Goal: Check status: Check status

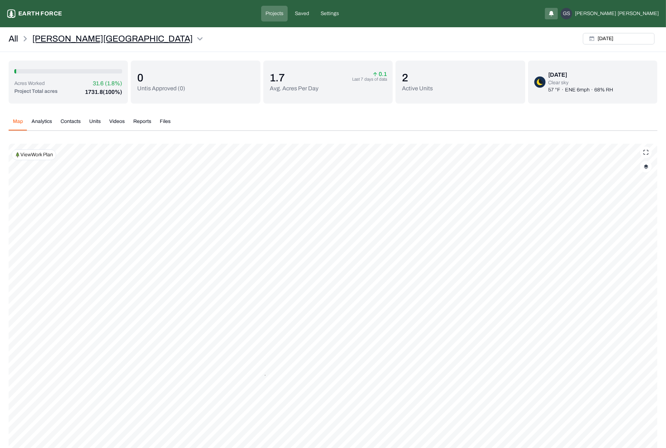
click at [86, 36] on html "[PERSON_NAME] Ranch Earth force Projects Saved Settings GS [PERSON_NAME] All [P…" at bounding box center [333, 259] width 666 height 518
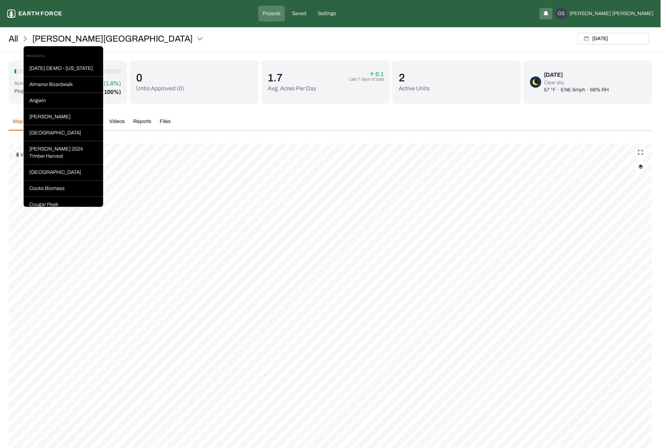
scroll to position [179, 0]
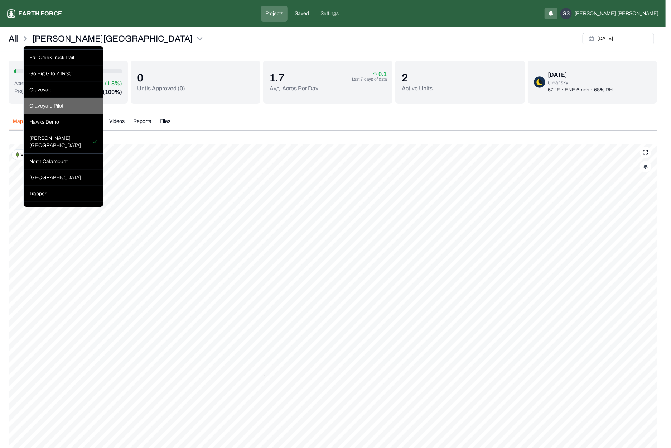
click at [66, 114] on div "Graveyard Pilot" at bounding box center [64, 106] width 80 height 16
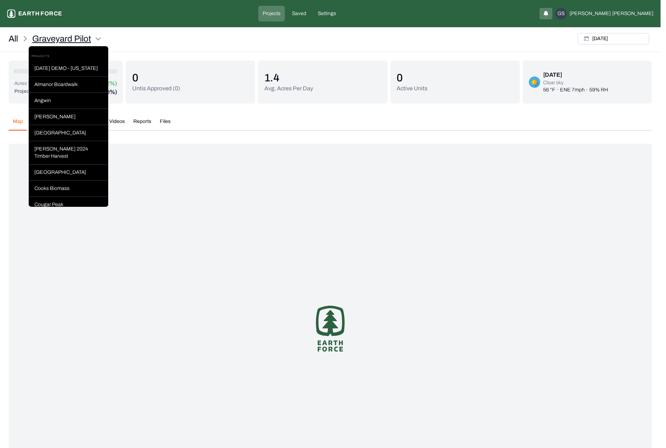
click at [98, 40] on html "Graveyard Pilot Earth force Projects Saved Settings GS [PERSON_NAME] All Gravey…" at bounding box center [333, 261] width 666 height 522
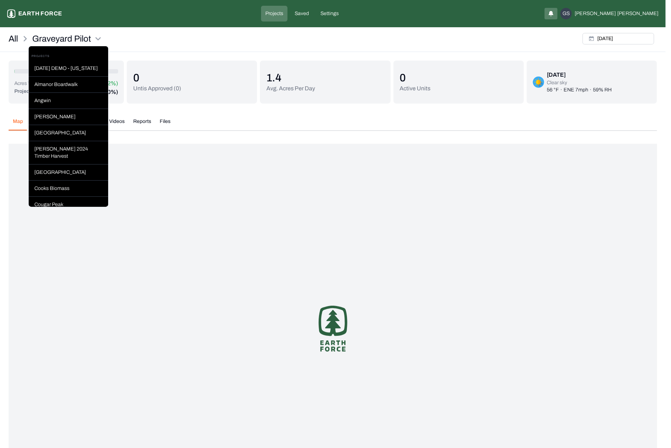
click at [61, 245] on div "Go Big G to Z IRSC" at bounding box center [69, 253] width 80 height 16
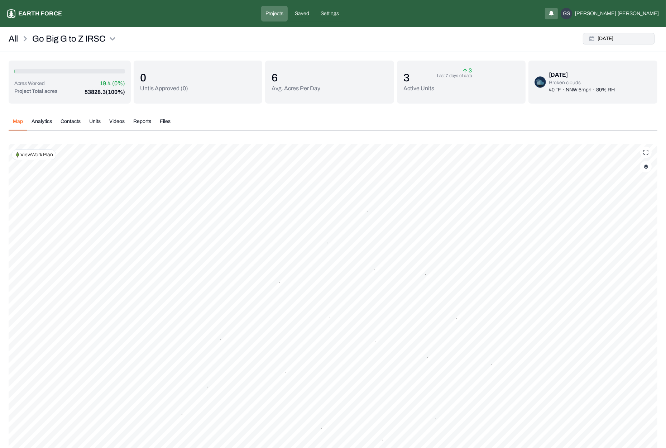
click at [626, 42] on button "[DATE]" at bounding box center [619, 38] width 72 height 11
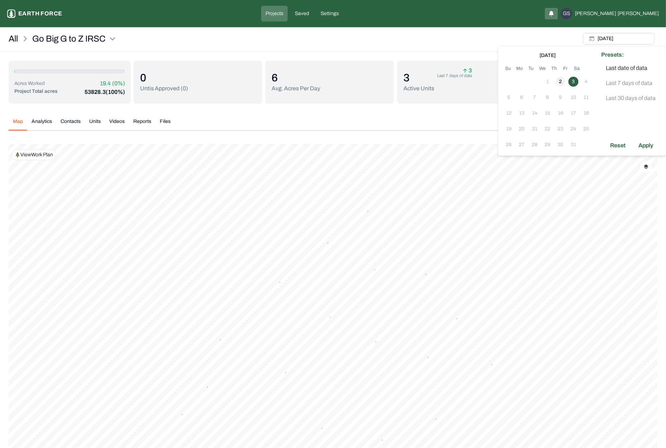
click at [561, 85] on button "2" at bounding box center [561, 82] width 10 height 10
click at [571, 85] on button "3" at bounding box center [574, 82] width 10 height 10
click at [650, 145] on div "Apply" at bounding box center [645, 145] width 23 height 11
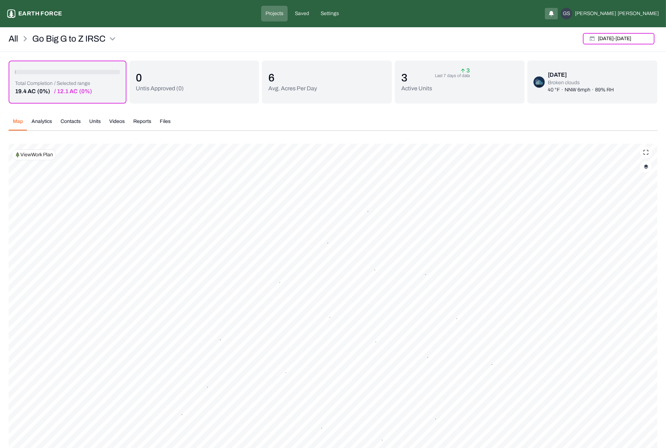
click at [644, 166] on img "button" at bounding box center [646, 166] width 5 height 5
click at [635, 300] on History "Work History" at bounding box center [639, 300] width 13 height 7
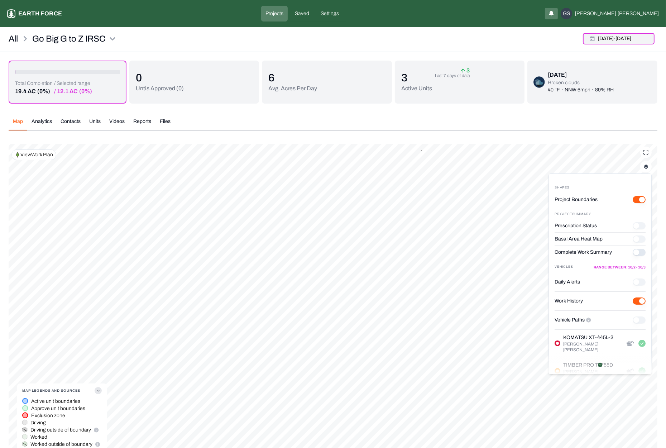
click at [629, 39] on button "[DATE] - [DATE]" at bounding box center [619, 38] width 72 height 11
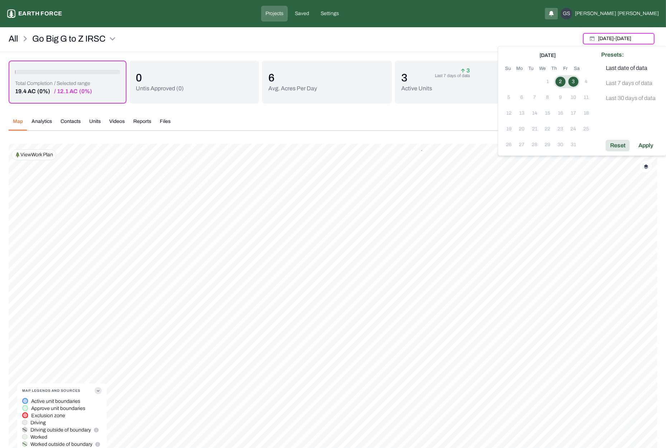
click at [622, 148] on div "Reset" at bounding box center [618, 145] width 24 height 11
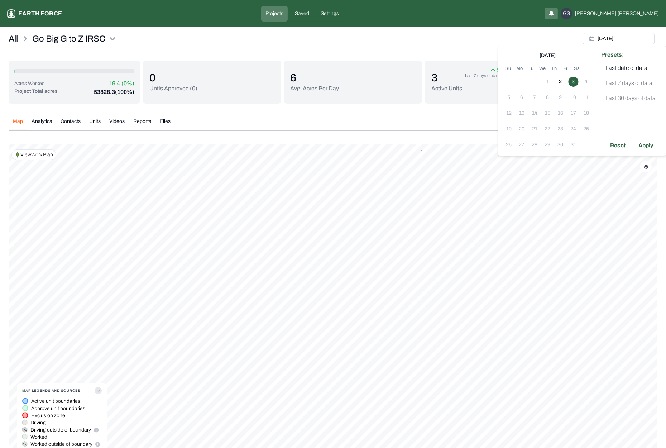
click at [424, 130] on div "Map Analytics Contacts Units Videos Reports Files" at bounding box center [333, 124] width 649 height 13
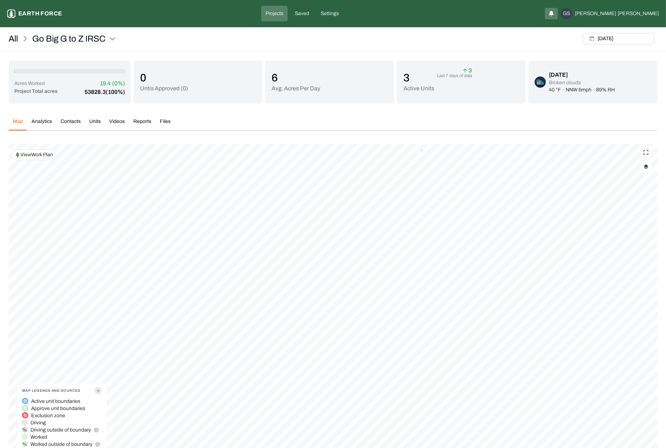
click at [646, 163] on button "button" at bounding box center [645, 166] width 11 height 11
click at [636, 251] on button "Complete Work Summary" at bounding box center [639, 252] width 13 height 7
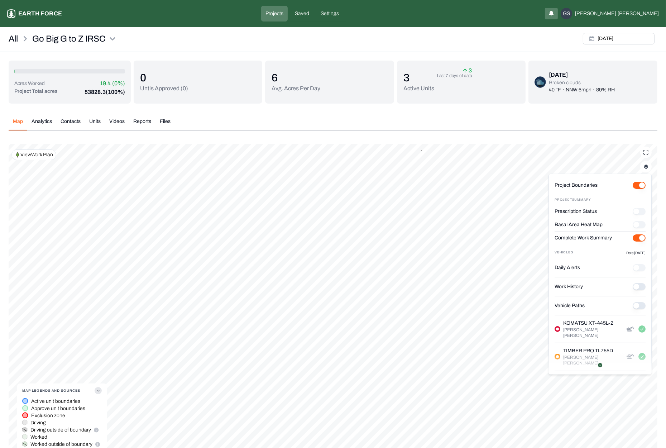
scroll to position [28, 0]
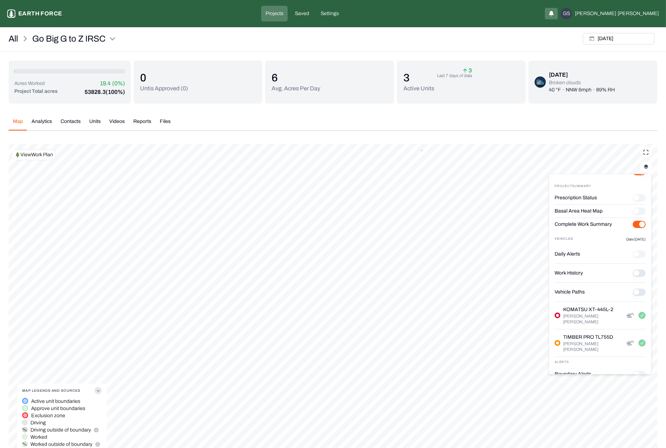
click at [639, 290] on Paths "Vehicle Paths" at bounding box center [639, 291] width 13 height 7
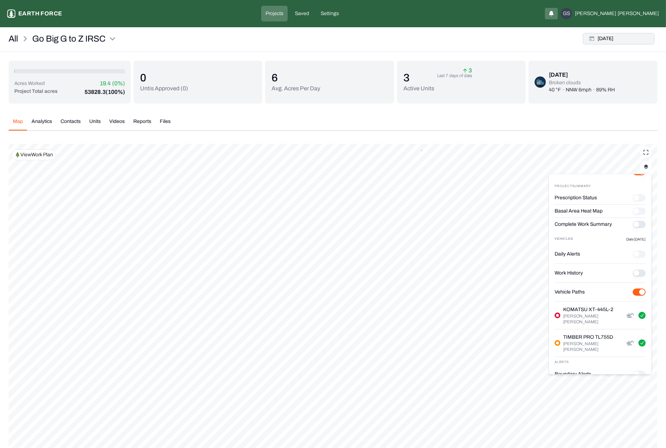
click at [621, 39] on button "[DATE]" at bounding box center [619, 38] width 72 height 11
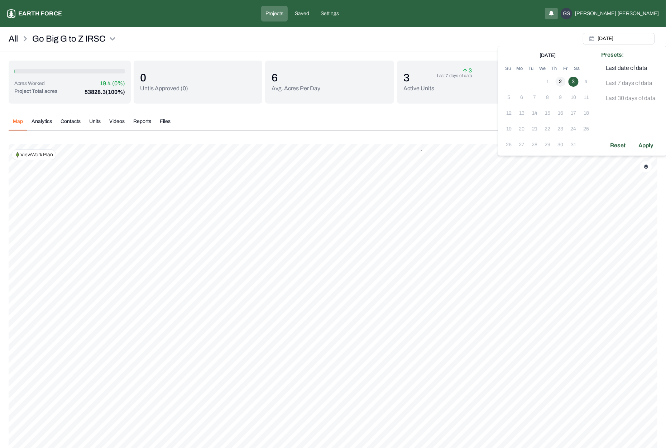
click at [561, 79] on button "2" at bounding box center [561, 82] width 10 height 10
click at [642, 147] on div "Apply" at bounding box center [645, 145] width 23 height 11
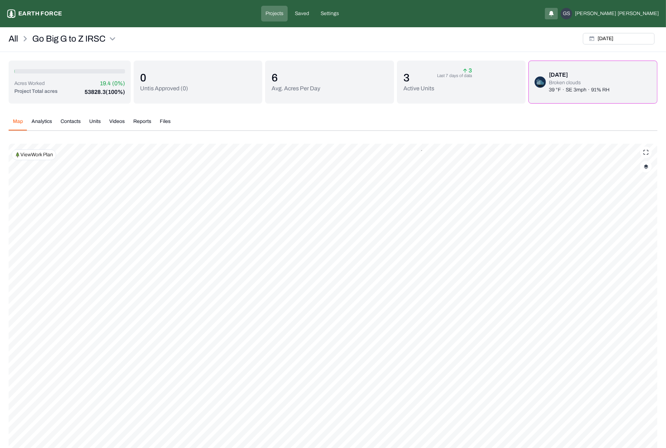
click at [647, 168] on img "button" at bounding box center [646, 166] width 5 height 5
click at [616, 118] on div "Map Analytics Contacts Units Videos Reports Files" at bounding box center [333, 124] width 649 height 13
